Goal: Find specific page/section: Find specific page/section

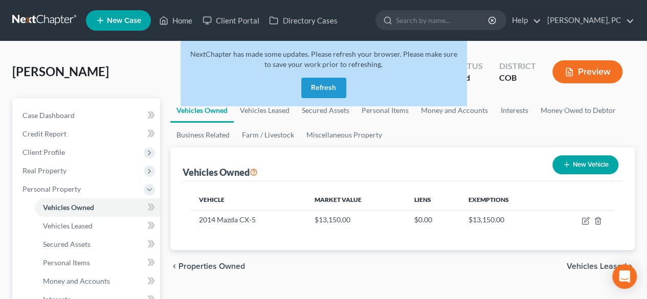
click at [324, 88] on button "Refresh" at bounding box center [323, 88] width 45 height 20
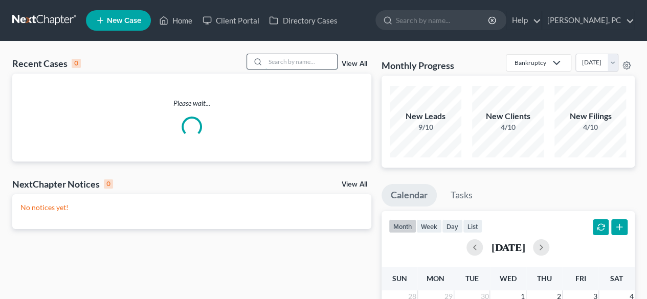
click at [294, 60] on input "search" at bounding box center [301, 61] width 72 height 15
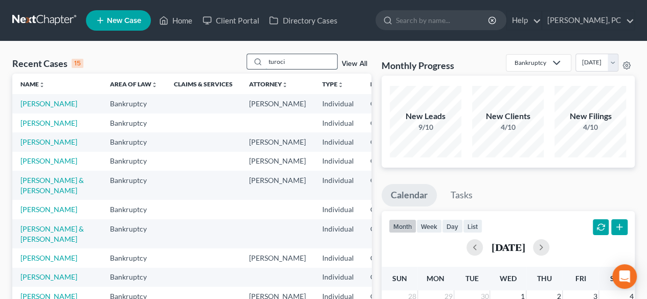
type input "turoci"
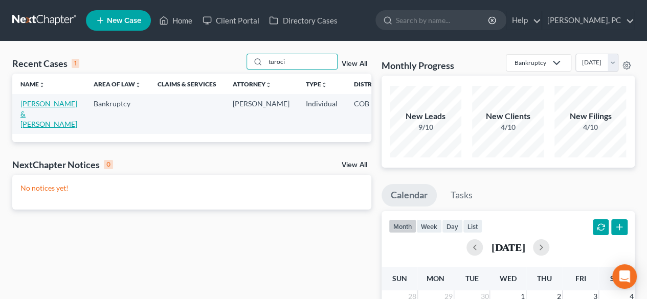
click at [31, 112] on link "Turoci, Conor & Megan" at bounding box center [48, 113] width 57 height 29
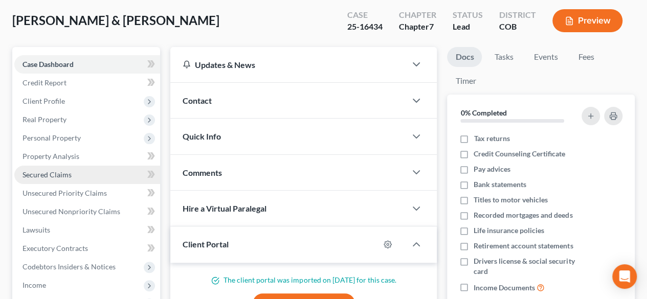
click at [51, 177] on span "Secured Claims" at bounding box center [46, 174] width 49 height 9
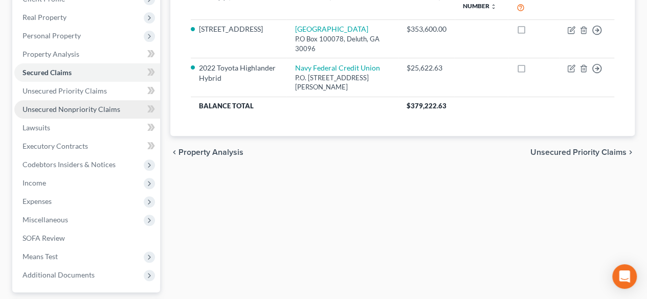
click at [103, 113] on link "Unsecured Nonpriority Claims" at bounding box center [87, 109] width 146 height 18
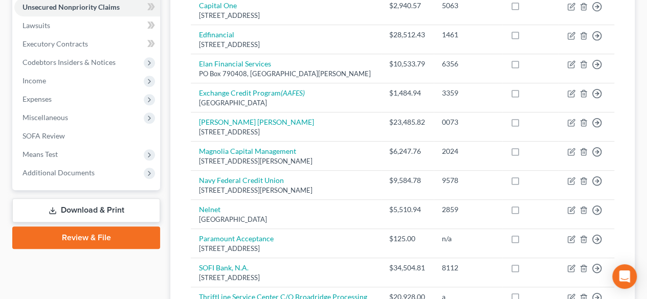
scroll to position [307, 0]
